Goal: Check status: Check status

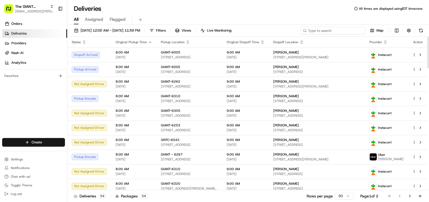
click at [343, 30] on input at bounding box center [333, 31] width 65 height 8
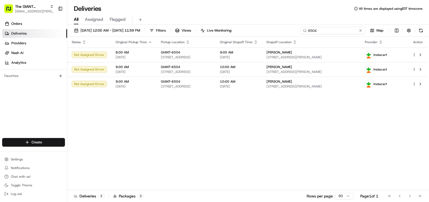
type input "6504"
